Goal: Navigation & Orientation: Find specific page/section

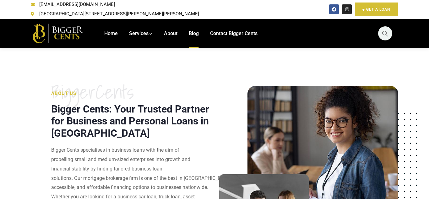
click at [191, 31] on span "Blog" at bounding box center [194, 33] width 10 height 6
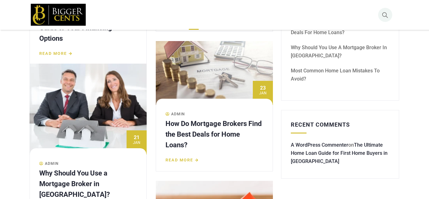
scroll to position [280, 0]
drag, startPoint x: 126, startPoint y: 81, endPoint x: 3, endPoint y: 174, distance: 154.4
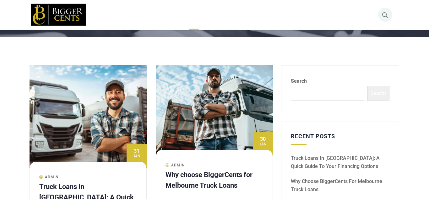
scroll to position [0, 0]
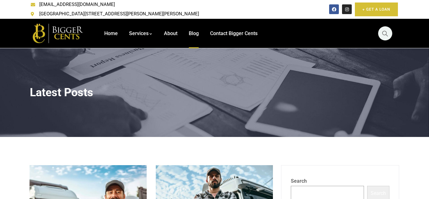
drag, startPoint x: 260, startPoint y: 113, endPoint x: 249, endPoint y: 56, distance: 58.0
click at [165, 30] on span "About" at bounding box center [170, 33] width 13 height 6
